Goal: Use online tool/utility: Utilize a website feature to perform a specific function

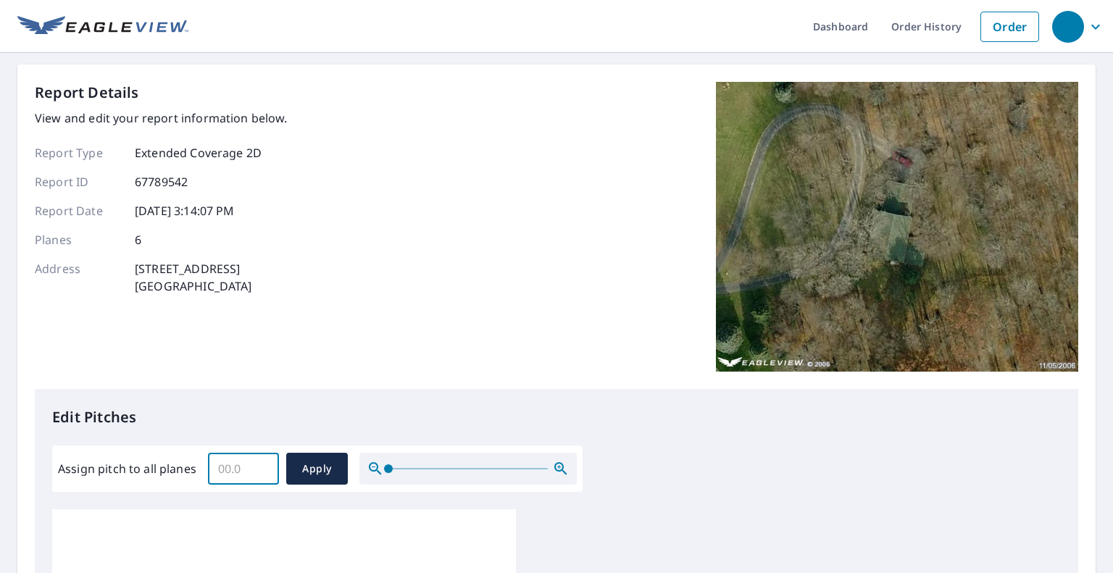
click at [241, 463] on input "Assign pitch to all planes" at bounding box center [243, 468] width 71 height 41
type input "6"
click at [309, 463] on span "Apply" at bounding box center [317, 469] width 38 height 18
type input "6"
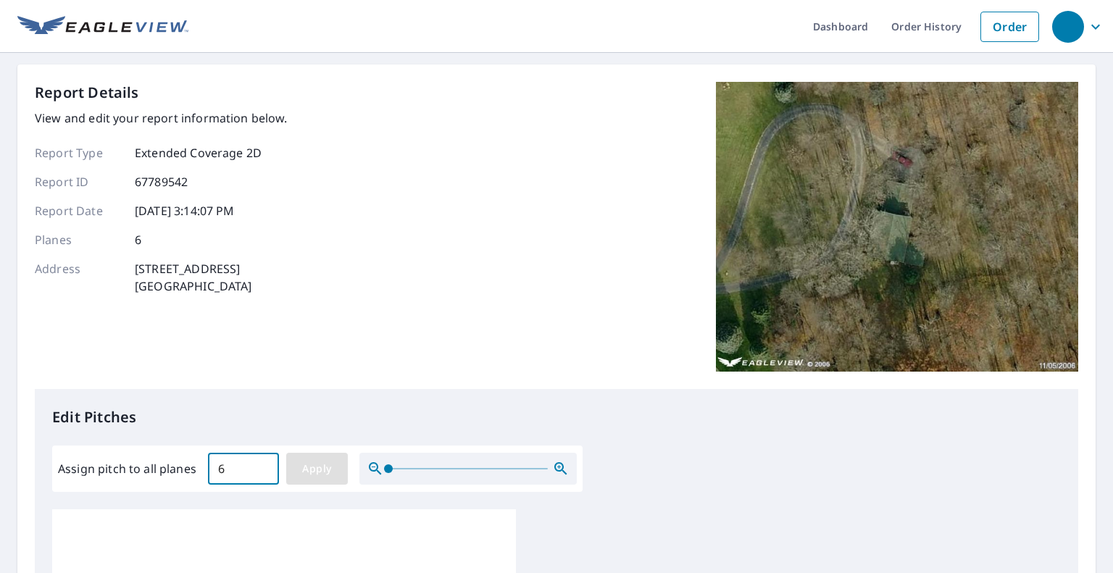
type input "6"
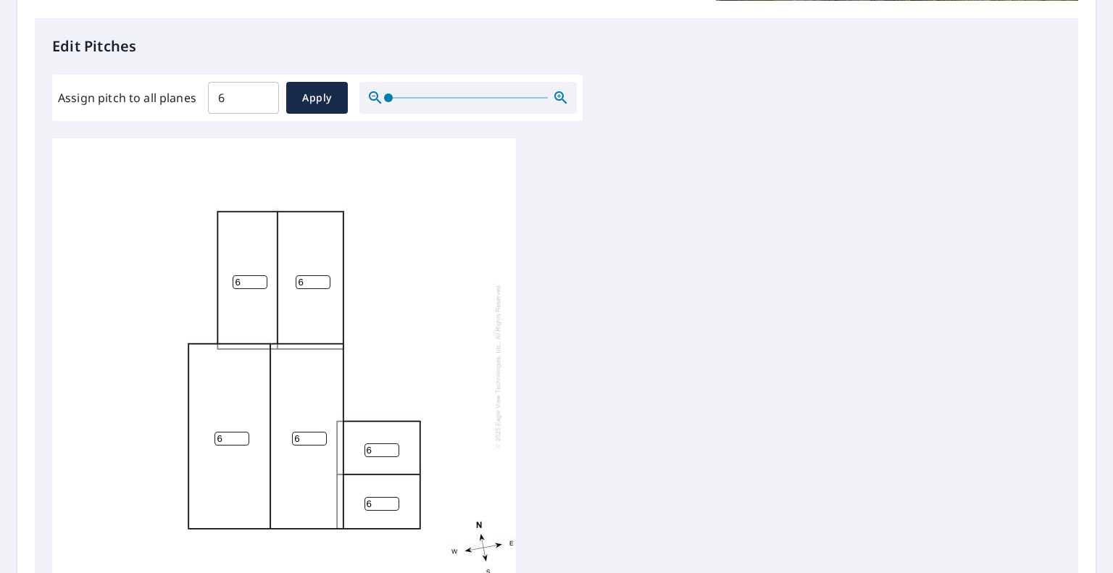
scroll to position [573, 0]
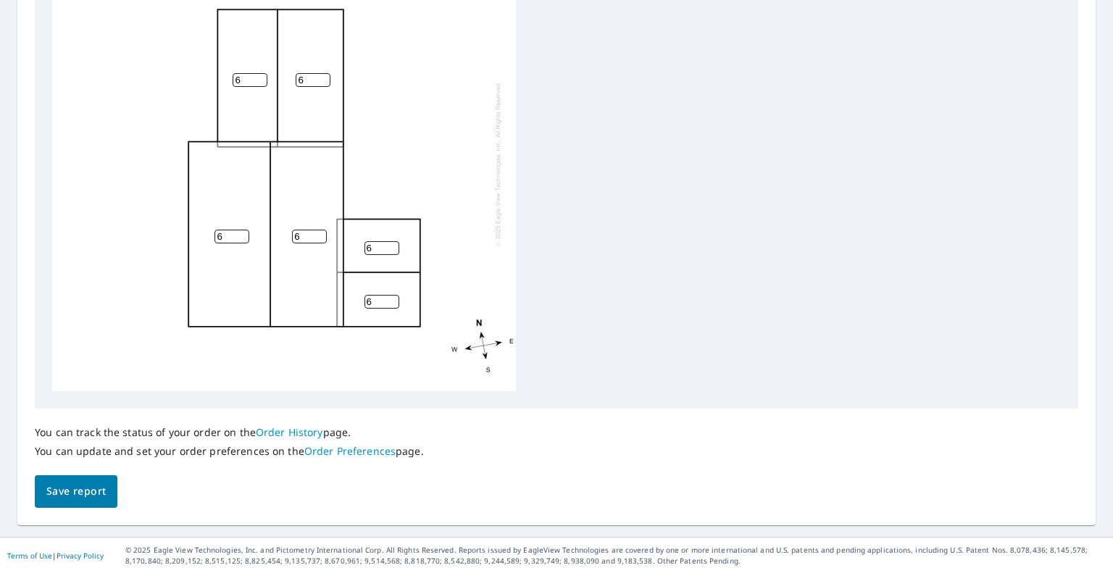
click at [73, 488] on span "Save report" at bounding box center [75, 492] width 59 height 18
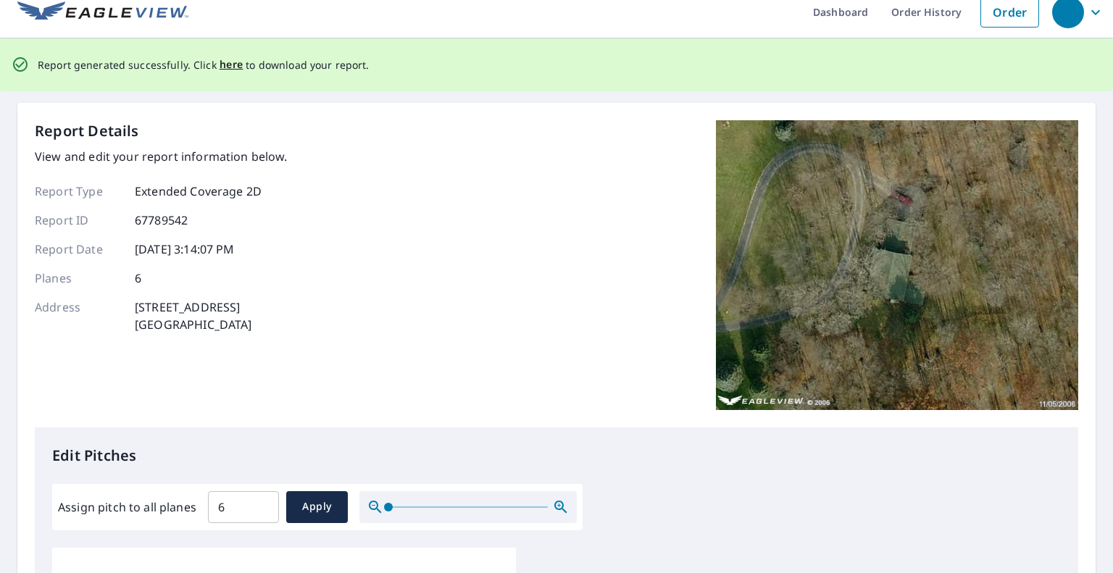
scroll to position [0, 0]
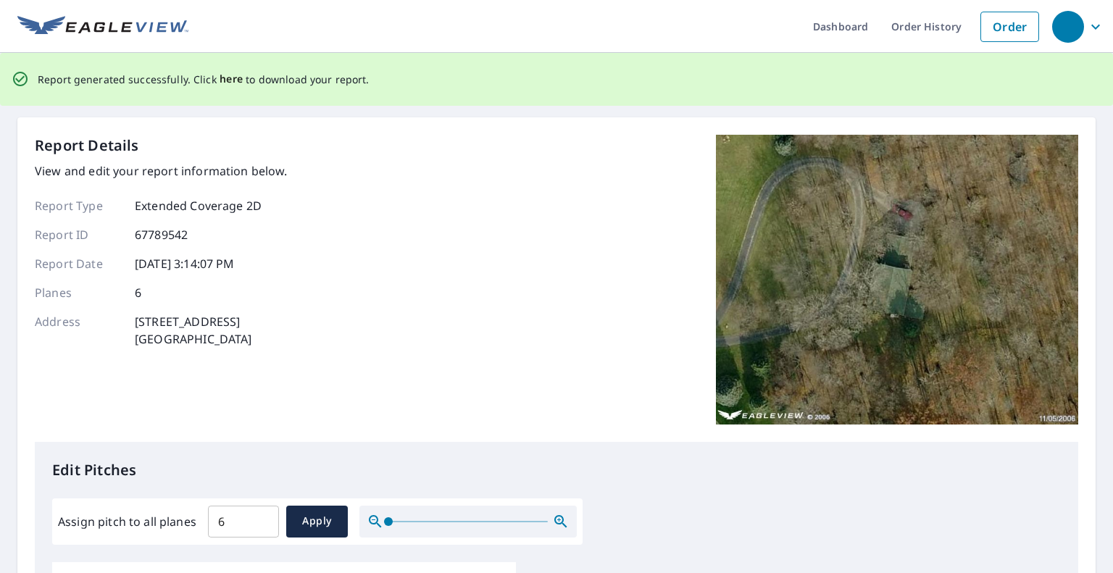
click at [225, 78] on span "here" at bounding box center [232, 79] width 24 height 18
